Goal: Find specific page/section: Find specific page/section

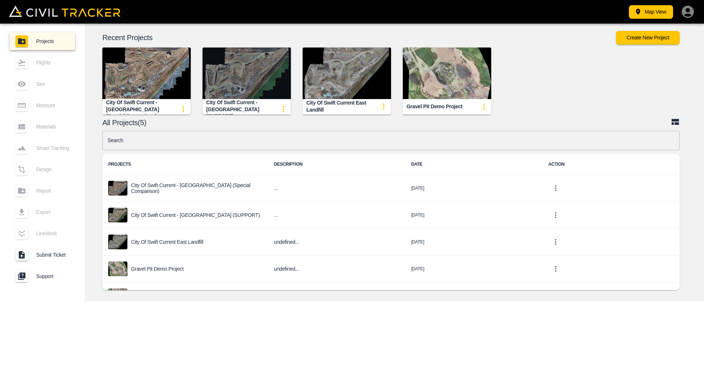
click at [243, 71] on img "button" at bounding box center [246, 73] width 88 height 52
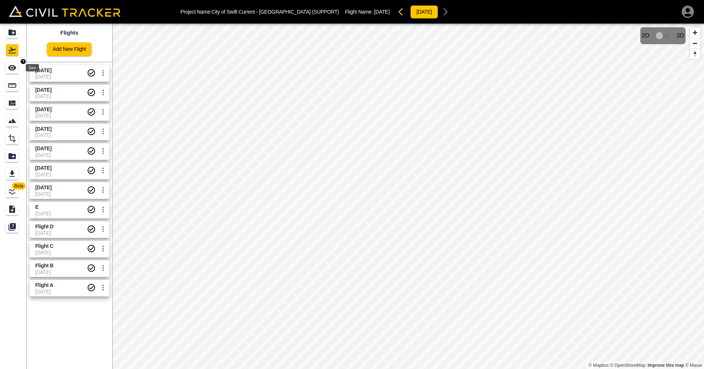
click at [12, 67] on icon "See" at bounding box center [12, 68] width 8 height 6
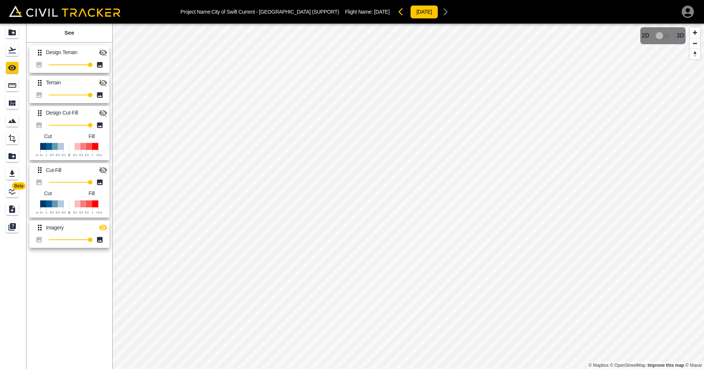
click at [103, 169] on icon "button" at bounding box center [103, 170] width 8 height 7
click at [103, 169] on icon "button" at bounding box center [103, 170] width 8 height 6
click at [103, 169] on icon "button" at bounding box center [103, 170] width 8 height 7
click at [102, 114] on icon "button" at bounding box center [103, 113] width 9 height 9
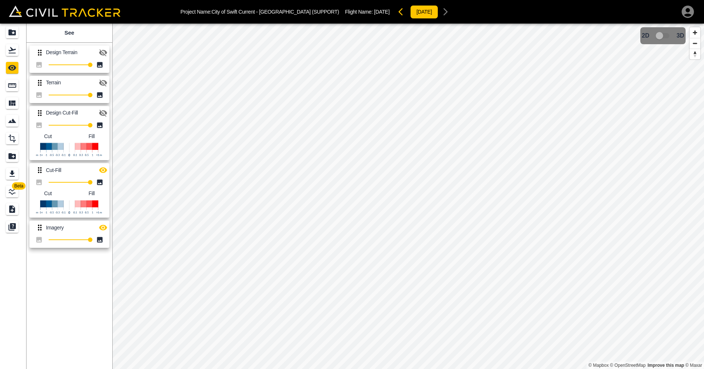
click at [100, 170] on icon "button" at bounding box center [103, 170] width 8 height 6
click at [100, 170] on icon "button" at bounding box center [103, 170] width 8 height 7
click at [100, 170] on icon "button" at bounding box center [103, 170] width 8 height 6
click at [100, 170] on icon "button" at bounding box center [103, 170] width 8 height 7
click at [102, 169] on icon "button" at bounding box center [103, 170] width 9 height 9
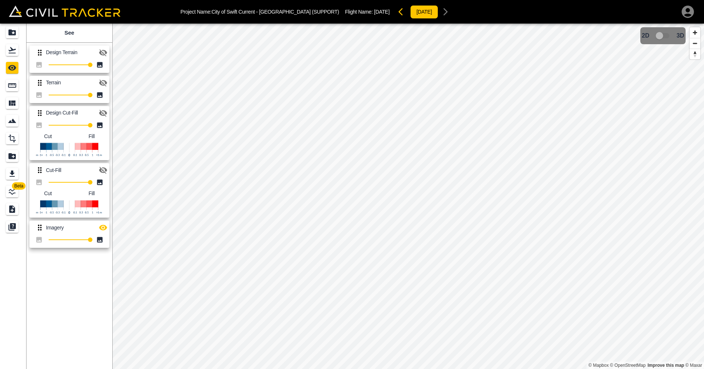
click at [102, 169] on icon "button" at bounding box center [103, 170] width 9 height 9
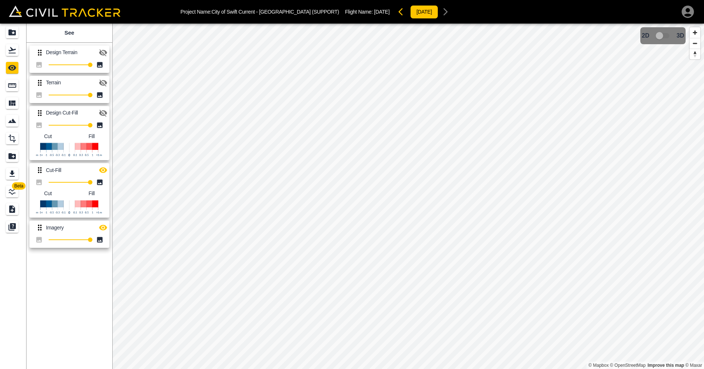
click at [102, 169] on icon "button" at bounding box center [103, 170] width 9 height 9
click at [103, 172] on icon "button" at bounding box center [103, 170] width 9 height 9
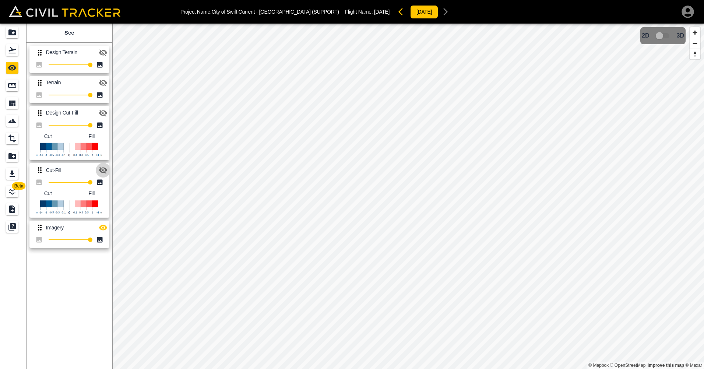
click at [103, 172] on icon "button" at bounding box center [103, 170] width 9 height 9
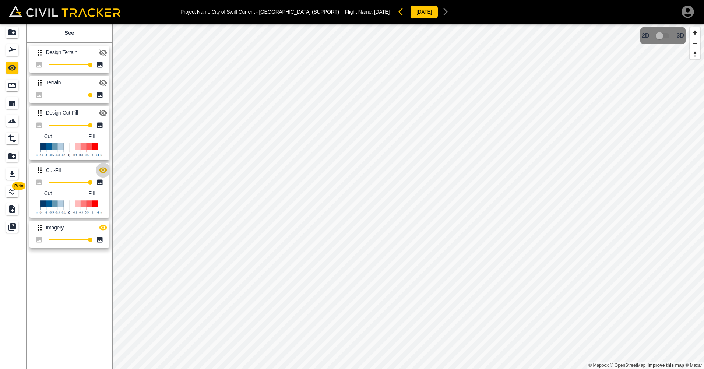
click at [103, 170] on icon "button" at bounding box center [103, 170] width 8 height 6
click at [103, 170] on icon "button" at bounding box center [103, 170] width 8 height 7
click at [103, 170] on icon "button" at bounding box center [103, 170] width 8 height 6
click at [103, 170] on icon "button" at bounding box center [103, 170] width 8 height 7
click at [103, 170] on icon "button" at bounding box center [103, 170] width 8 height 6
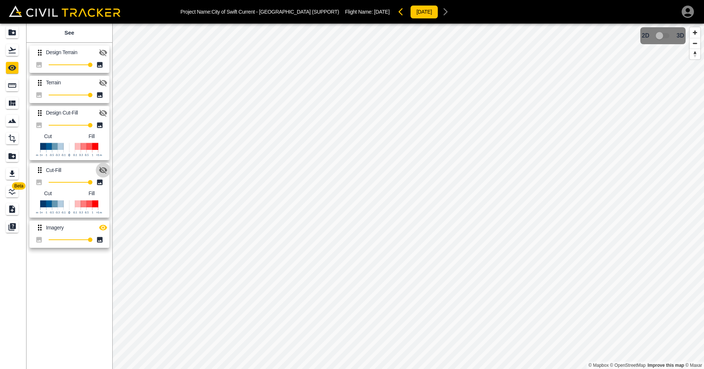
click at [103, 170] on icon "button" at bounding box center [103, 170] width 8 height 7
click at [103, 170] on icon "button" at bounding box center [103, 170] width 8 height 6
click at [103, 170] on icon "button" at bounding box center [103, 170] width 8 height 7
click at [103, 170] on icon "button" at bounding box center [103, 170] width 8 height 6
click at [103, 170] on icon "button" at bounding box center [103, 170] width 8 height 7
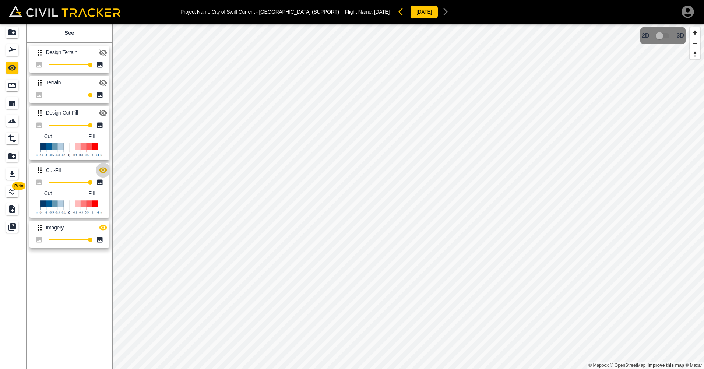
click at [103, 170] on icon "button" at bounding box center [103, 170] width 8 height 6
click at [103, 170] on icon "button" at bounding box center [103, 170] width 8 height 7
click at [103, 170] on icon "button" at bounding box center [103, 170] width 8 height 6
click at [103, 170] on icon "button" at bounding box center [103, 170] width 8 height 7
click at [103, 170] on icon "button" at bounding box center [103, 170] width 8 height 6
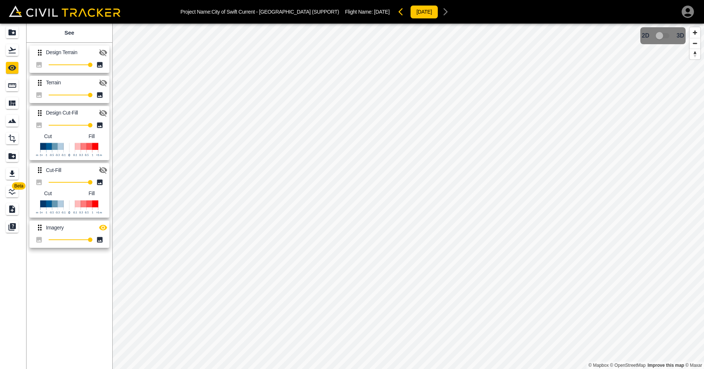
click at [103, 170] on icon "button" at bounding box center [103, 170] width 9 height 9
click at [103, 170] on icon "button" at bounding box center [103, 170] width 8 height 6
click at [103, 170] on icon "button" at bounding box center [103, 170] width 9 height 9
click at [102, 170] on icon "button" at bounding box center [103, 170] width 8 height 6
click at [102, 170] on icon "button" at bounding box center [103, 170] width 8 height 7
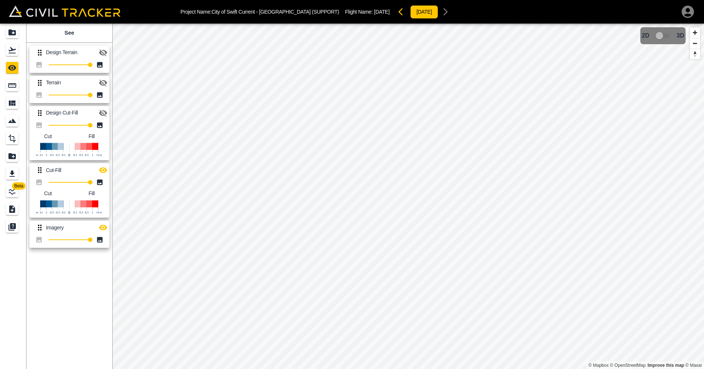
click at [102, 169] on icon "button" at bounding box center [103, 170] width 9 height 9
click at [398, 13] on icon "button" at bounding box center [402, 11] width 9 height 9
click at [443, 12] on icon "button" at bounding box center [445, 11] width 9 height 9
